Goal: Information Seeking & Learning: Learn about a topic

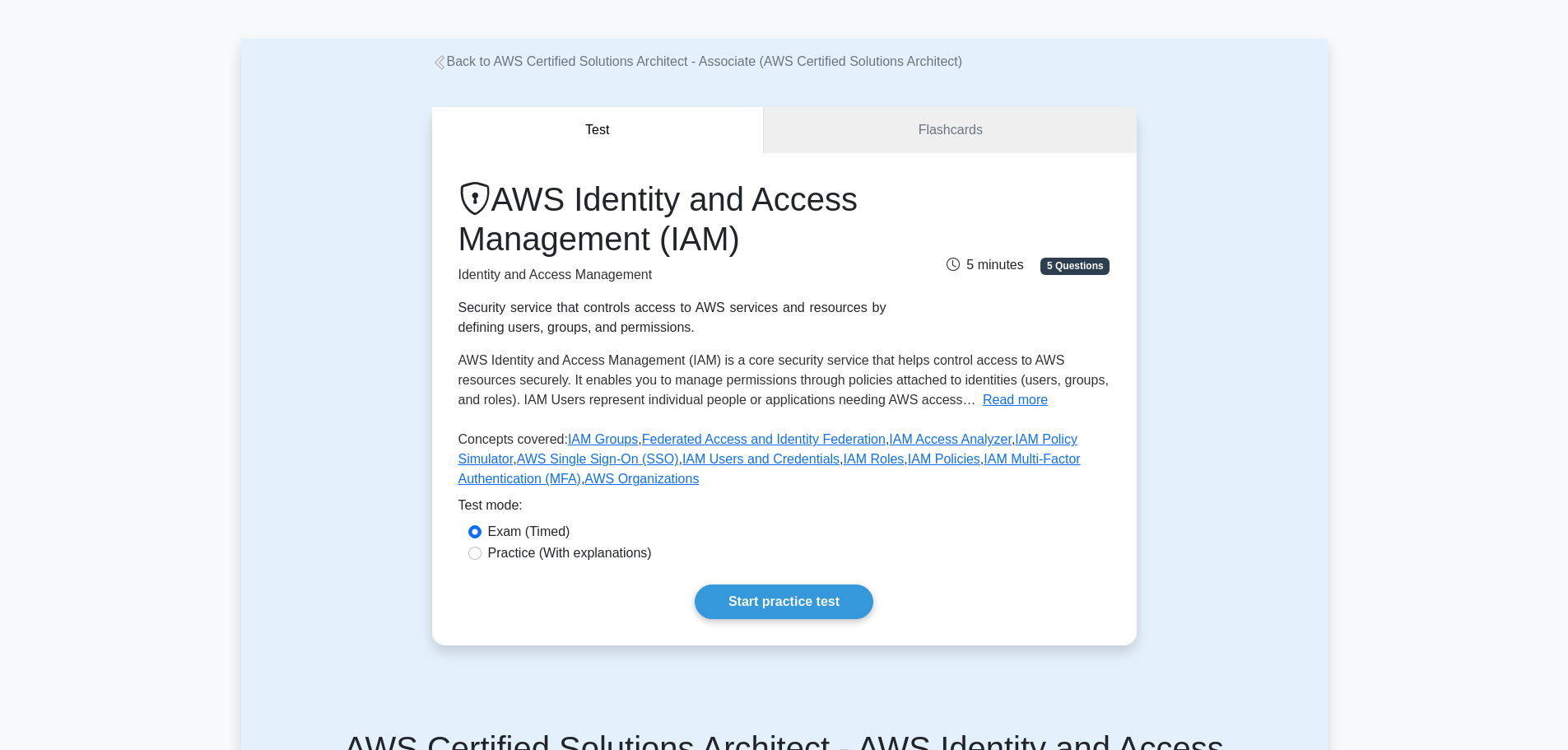
scroll to position [83, 0]
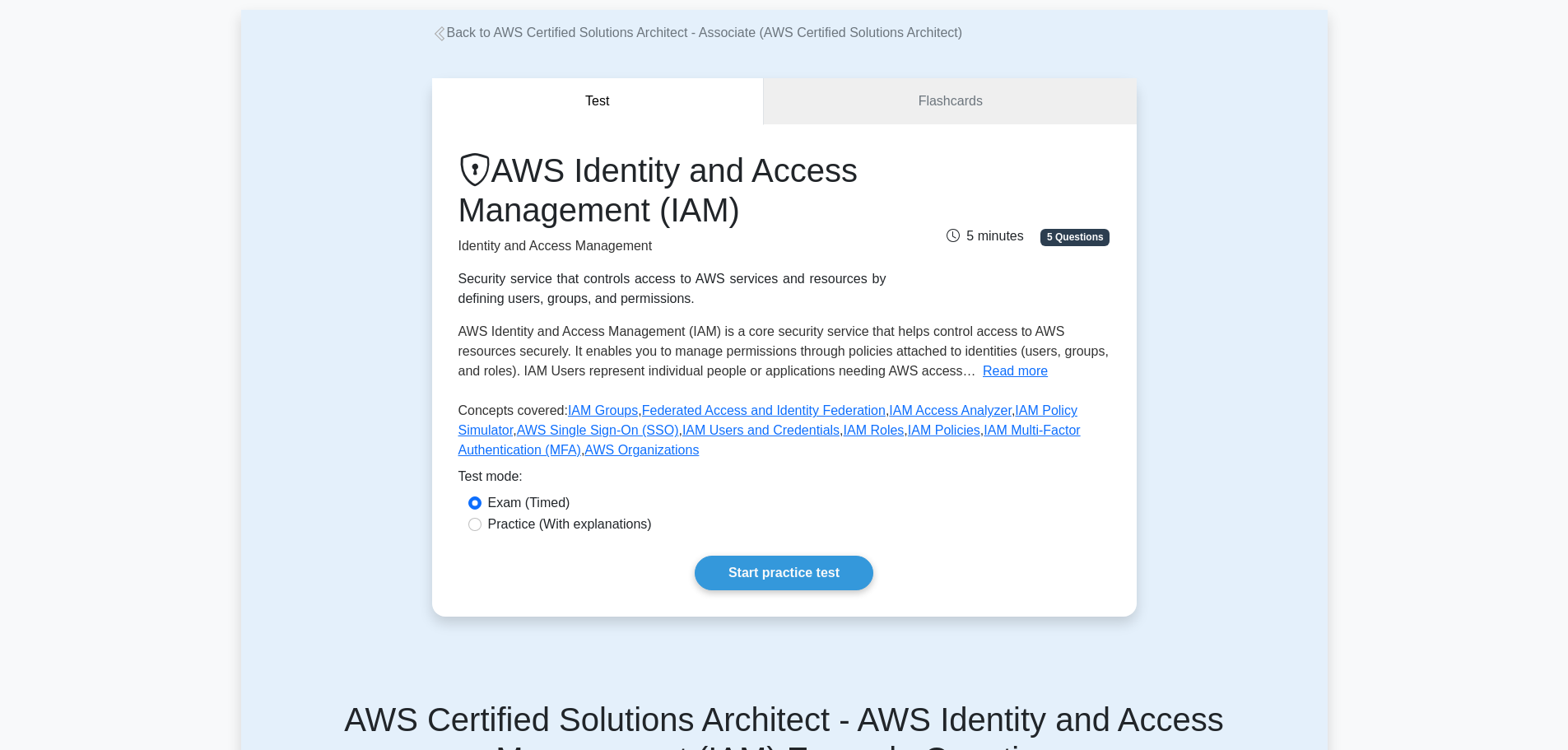
click at [639, 523] on label "Practice (With explanations)" at bounding box center [570, 523] width 164 height 20
click at [482, 523] on input "Practice (With explanations)" at bounding box center [474, 523] width 13 height 13
radio input "true"
click at [845, 580] on link "Start practice test" at bounding box center [784, 573] width 179 height 35
click at [543, 501] on label "Exam (Timed)" at bounding box center [529, 502] width 83 height 20
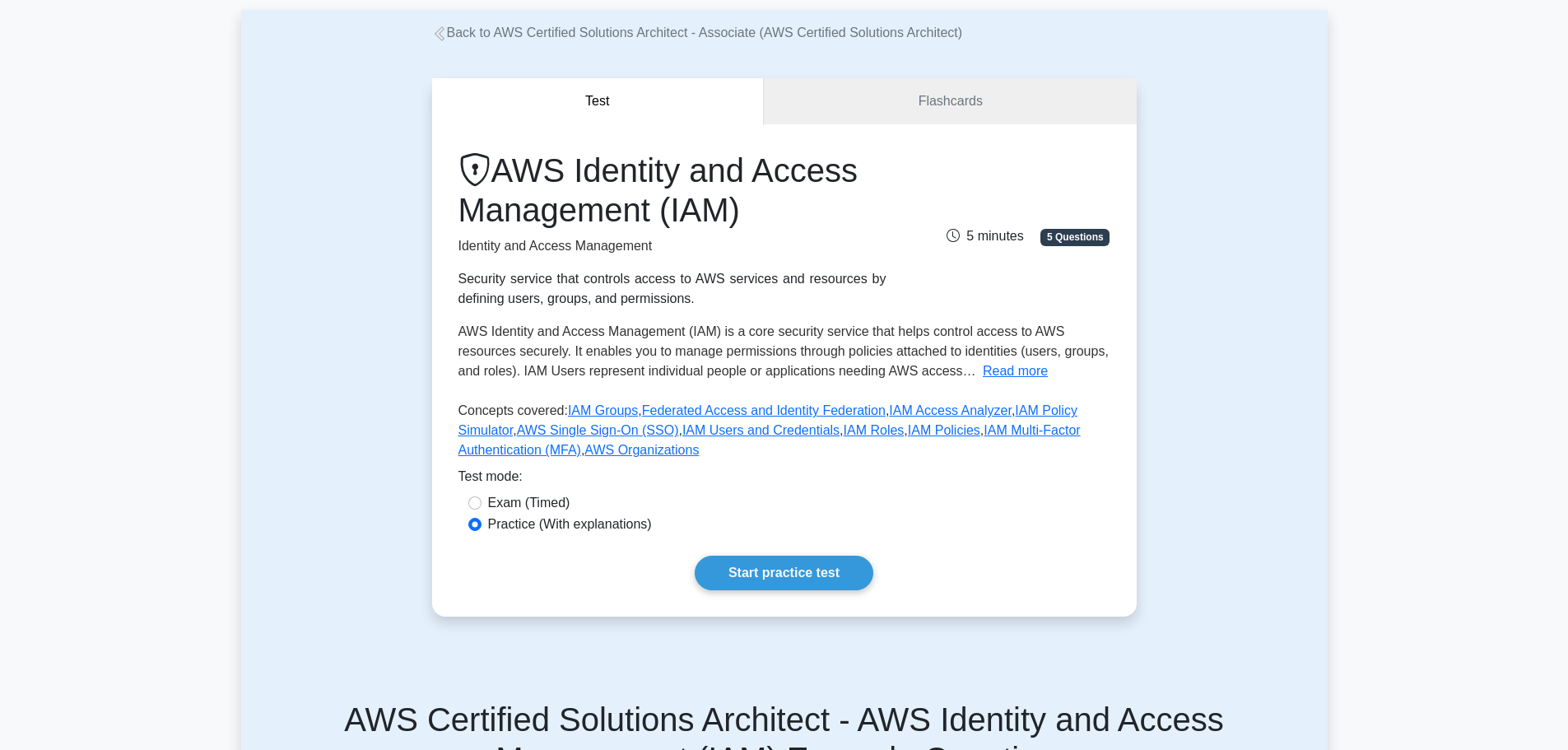
click at [482, 501] on input "Exam (Timed)" at bounding box center [474, 502] width 13 height 13
radio input "true"
click at [700, 552] on div "AWS Identity and Access Management (IAM) Identity and Access Management Securit…" at bounding box center [784, 370] width 705 height 492
click at [755, 562] on link "Start practice test" at bounding box center [784, 573] width 179 height 35
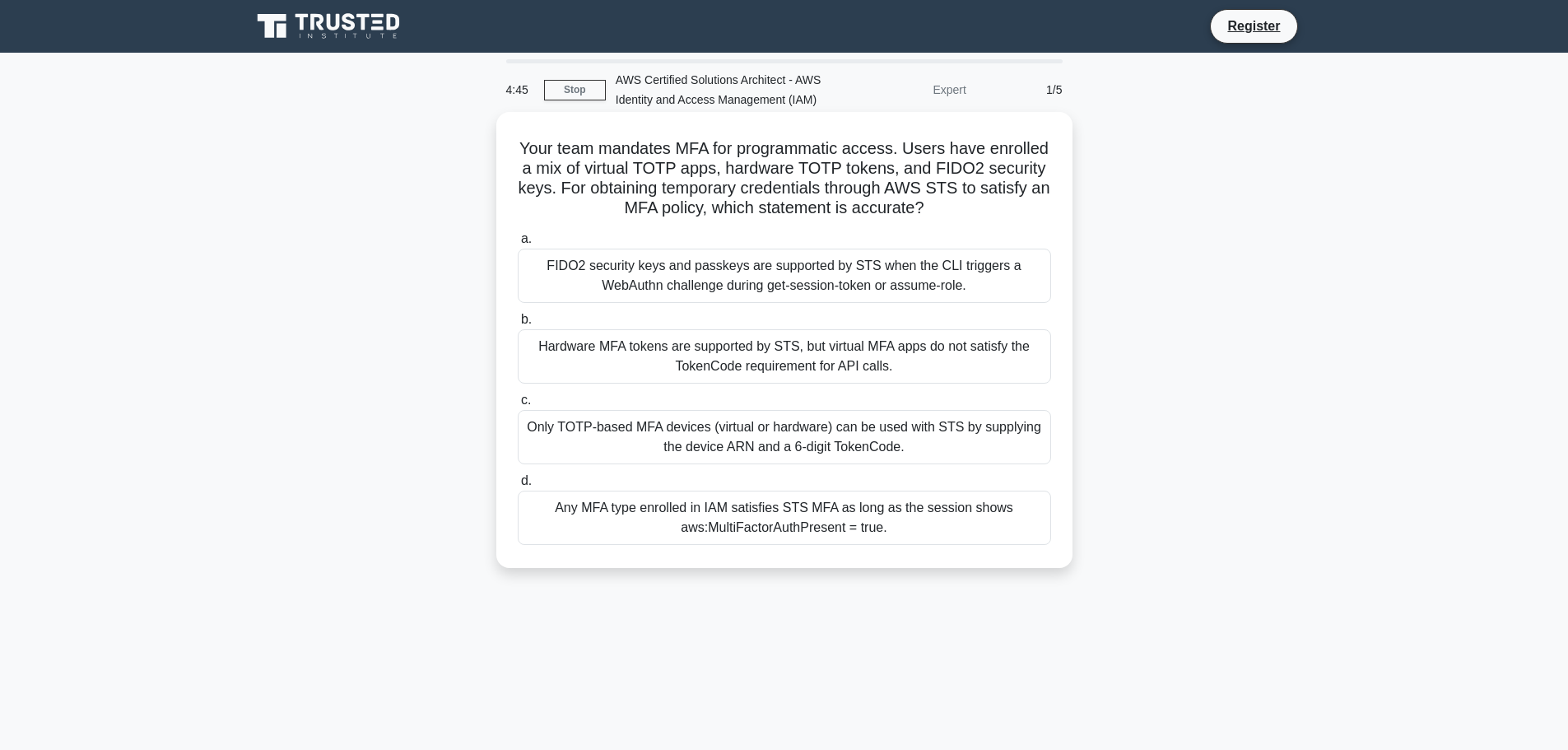
click at [848, 290] on div "FIDO2 security keys and passkeys are supported by STS when the CLI triggers a W…" at bounding box center [784, 276] width 534 height 55
click at [518, 245] on input "a. FIDO2 security keys and passkeys are supported by STS when the CLI triggers …" at bounding box center [518, 239] width 0 height 11
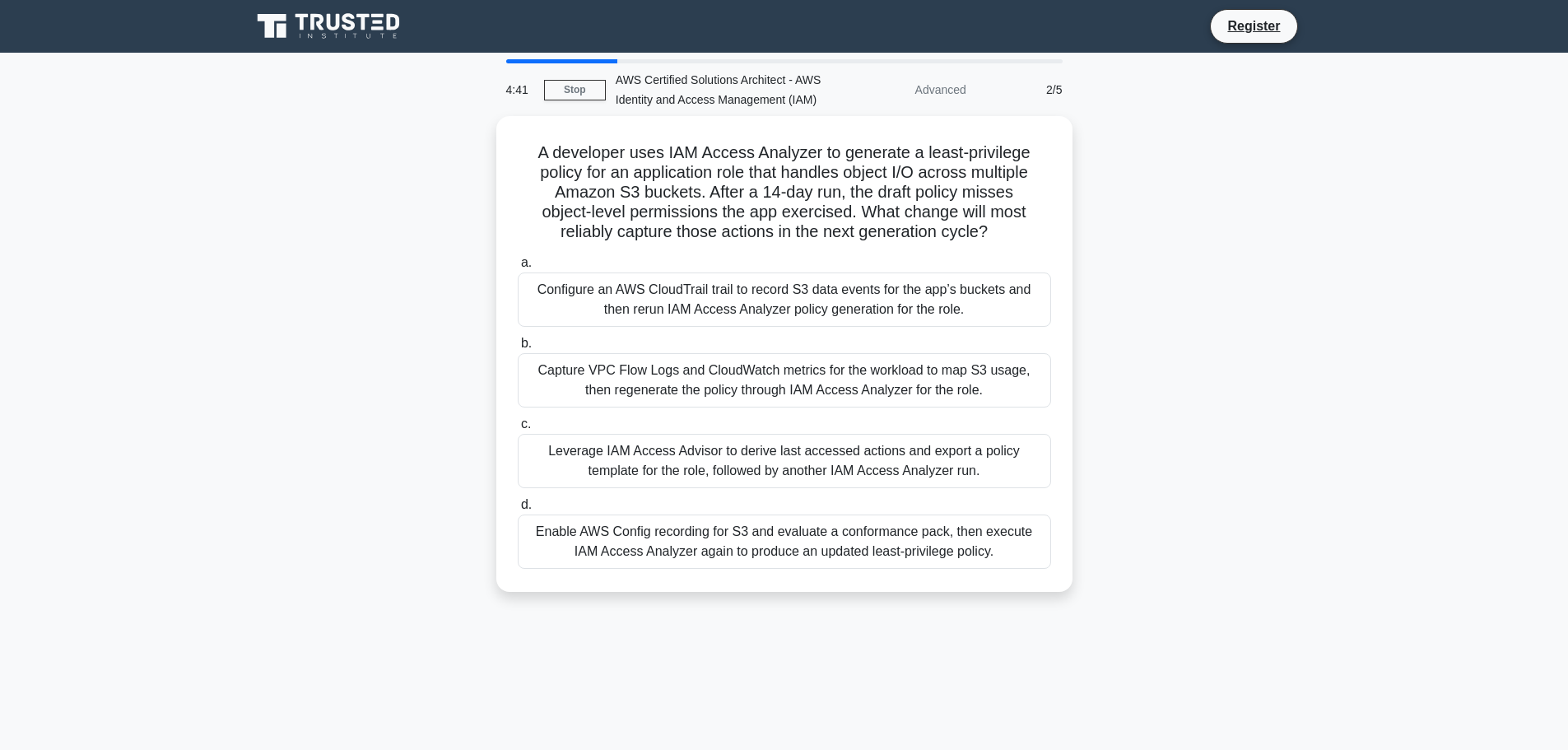
drag, startPoint x: 564, startPoint y: 84, endPoint x: 710, endPoint y: 38, distance: 153.1
click at [564, 84] on link "Stop" at bounding box center [575, 90] width 61 height 20
